Goal: Task Accomplishment & Management: Use online tool/utility

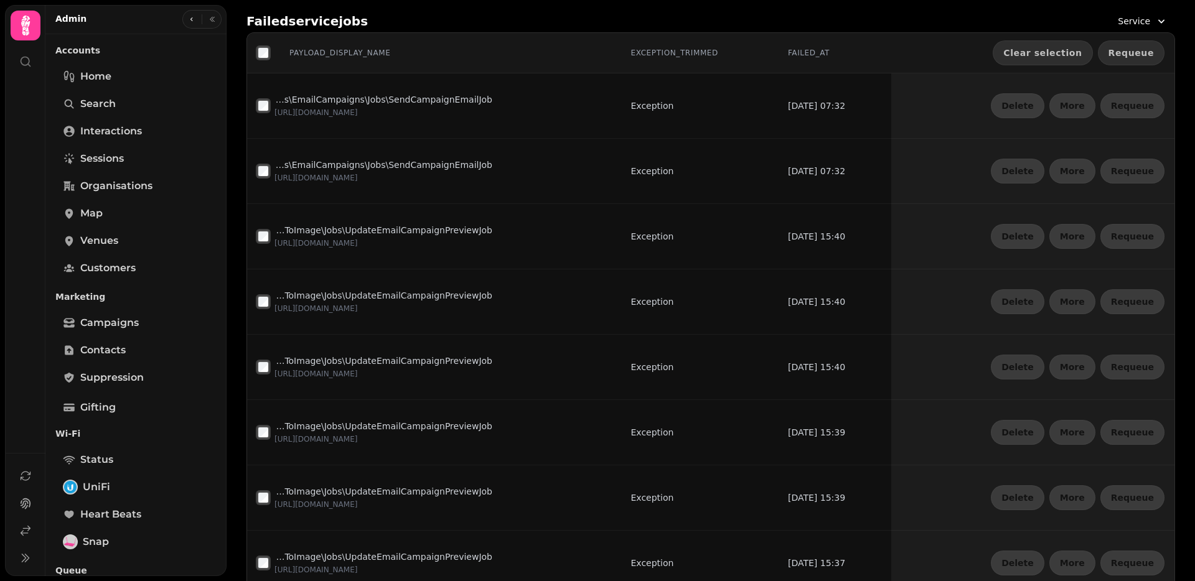
click at [1134, 45] on button "Requeue" at bounding box center [1131, 52] width 67 height 25
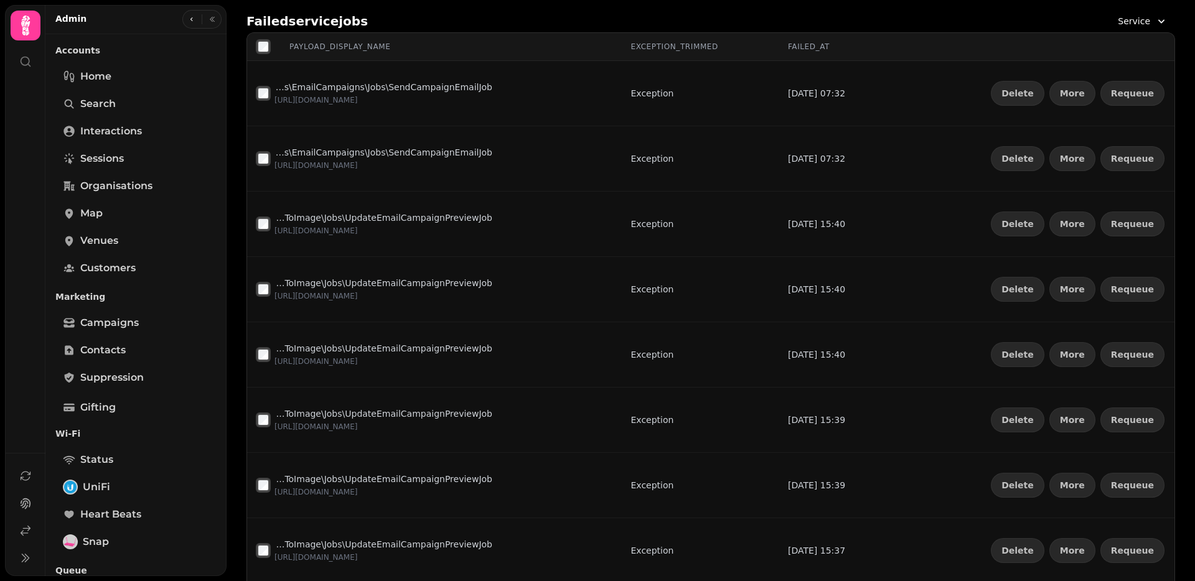
click at [1133, 19] on span "Service" at bounding box center [1134, 21] width 32 height 12
click at [1071, 75] on div "Inbox" at bounding box center [1110, 74] width 114 height 22
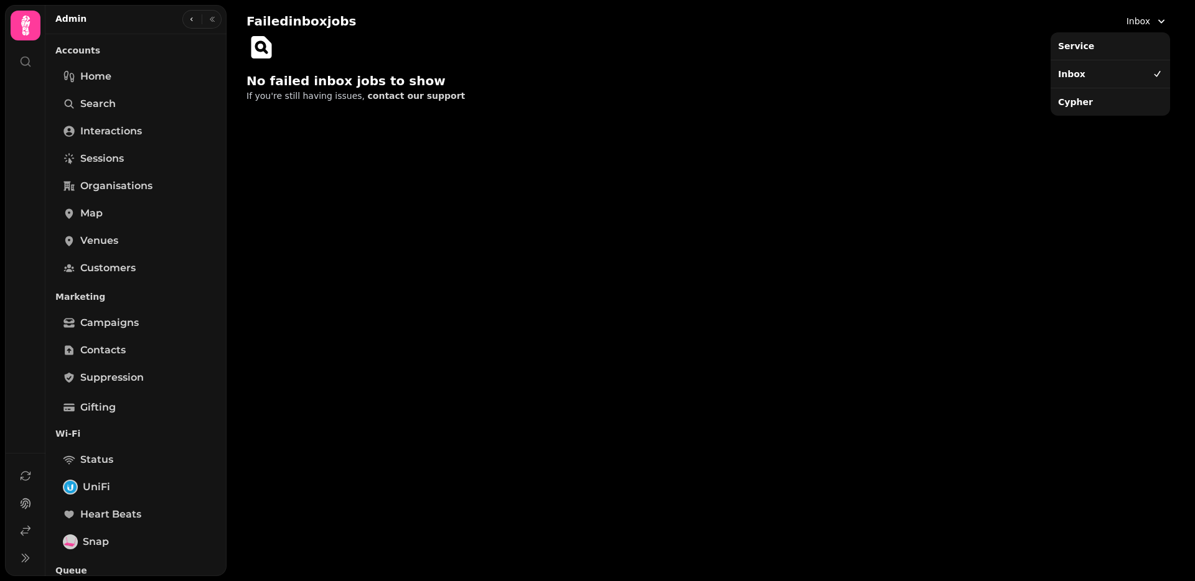
click at [1146, 19] on span "Inbox" at bounding box center [1138, 21] width 24 height 12
drag, startPoint x: 1108, startPoint y: 103, endPoint x: 1109, endPoint y: 95, distance: 7.6
click at [1108, 103] on div "Cypher" at bounding box center [1110, 102] width 114 height 22
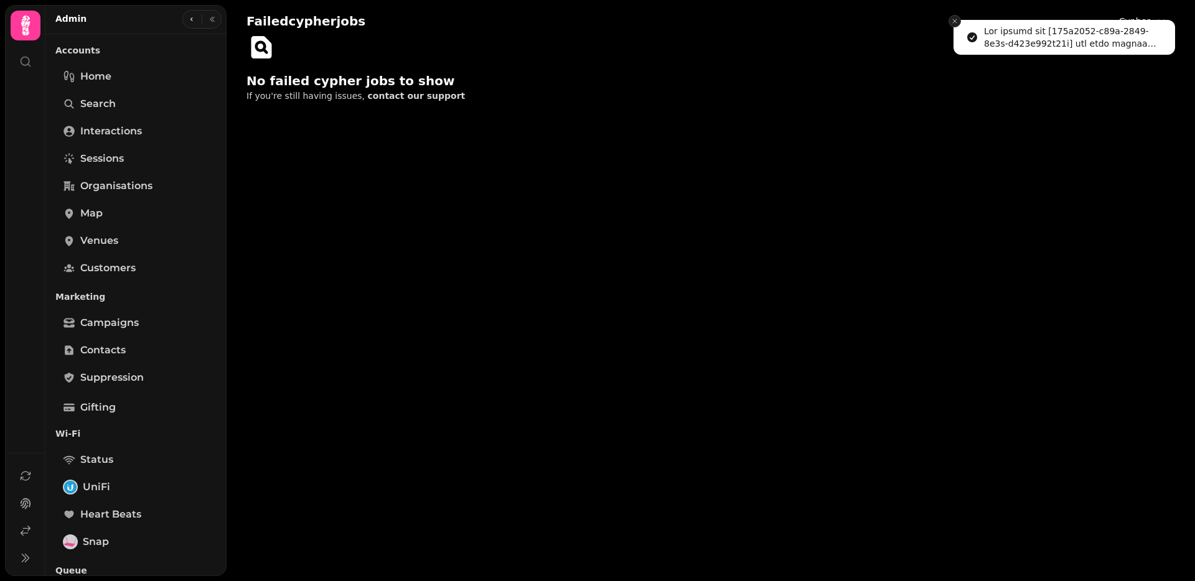
click at [951, 22] on icon "Close toast" at bounding box center [954, 20] width 7 height 7
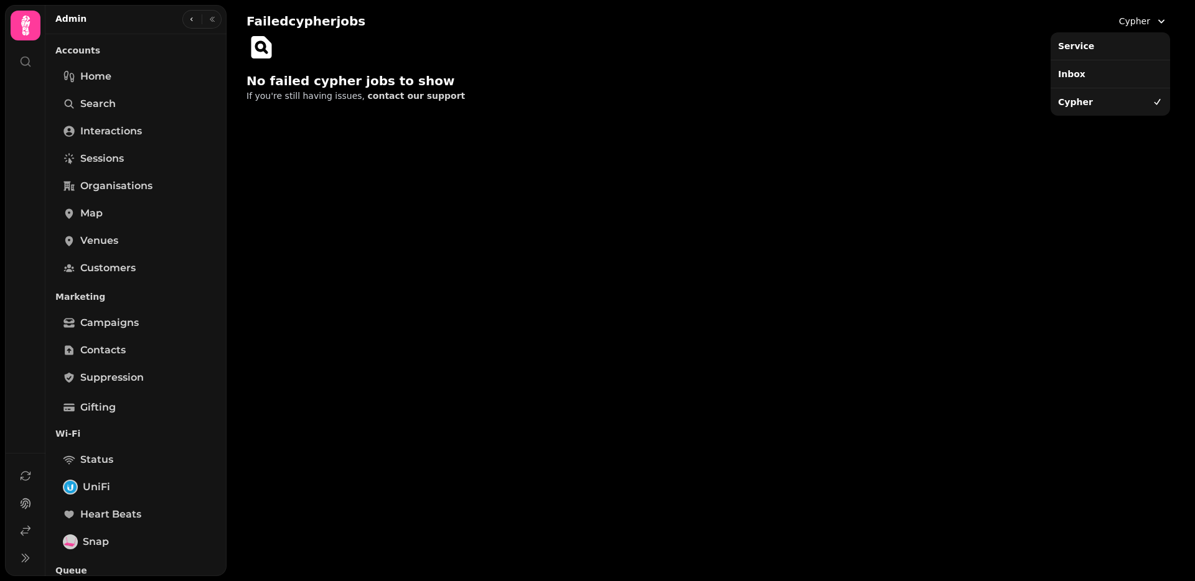
click at [1132, 23] on span "Cypher" at bounding box center [1134, 21] width 31 height 12
click at [1116, 40] on div "Service" at bounding box center [1110, 46] width 114 height 22
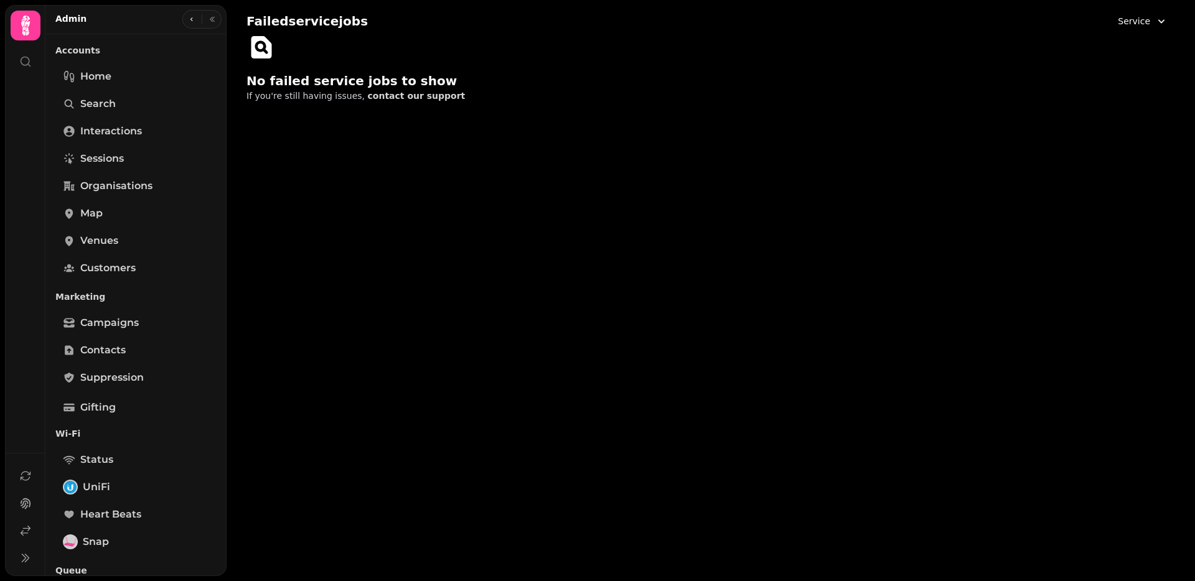
click at [1152, 25] on button "Service" at bounding box center [1142, 21] width 65 height 22
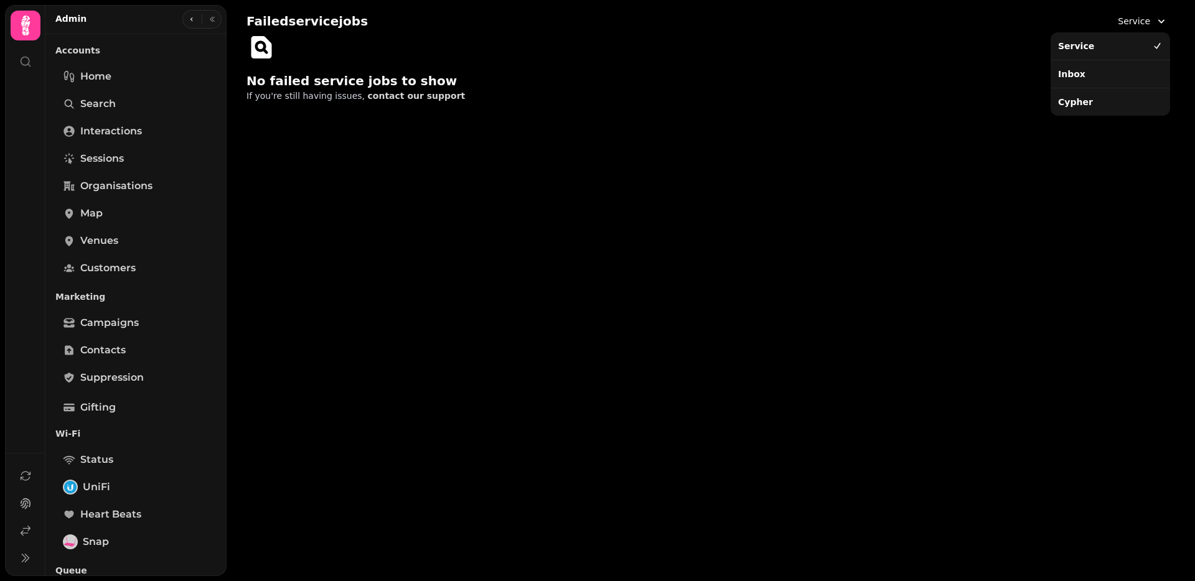
click at [1124, 80] on div "Inbox" at bounding box center [1110, 74] width 114 height 22
click at [1145, 24] on span "Inbox" at bounding box center [1138, 21] width 24 height 12
click at [1113, 105] on div "Cypher" at bounding box center [1110, 102] width 114 height 22
